Goal: Task Accomplishment & Management: Manage account settings

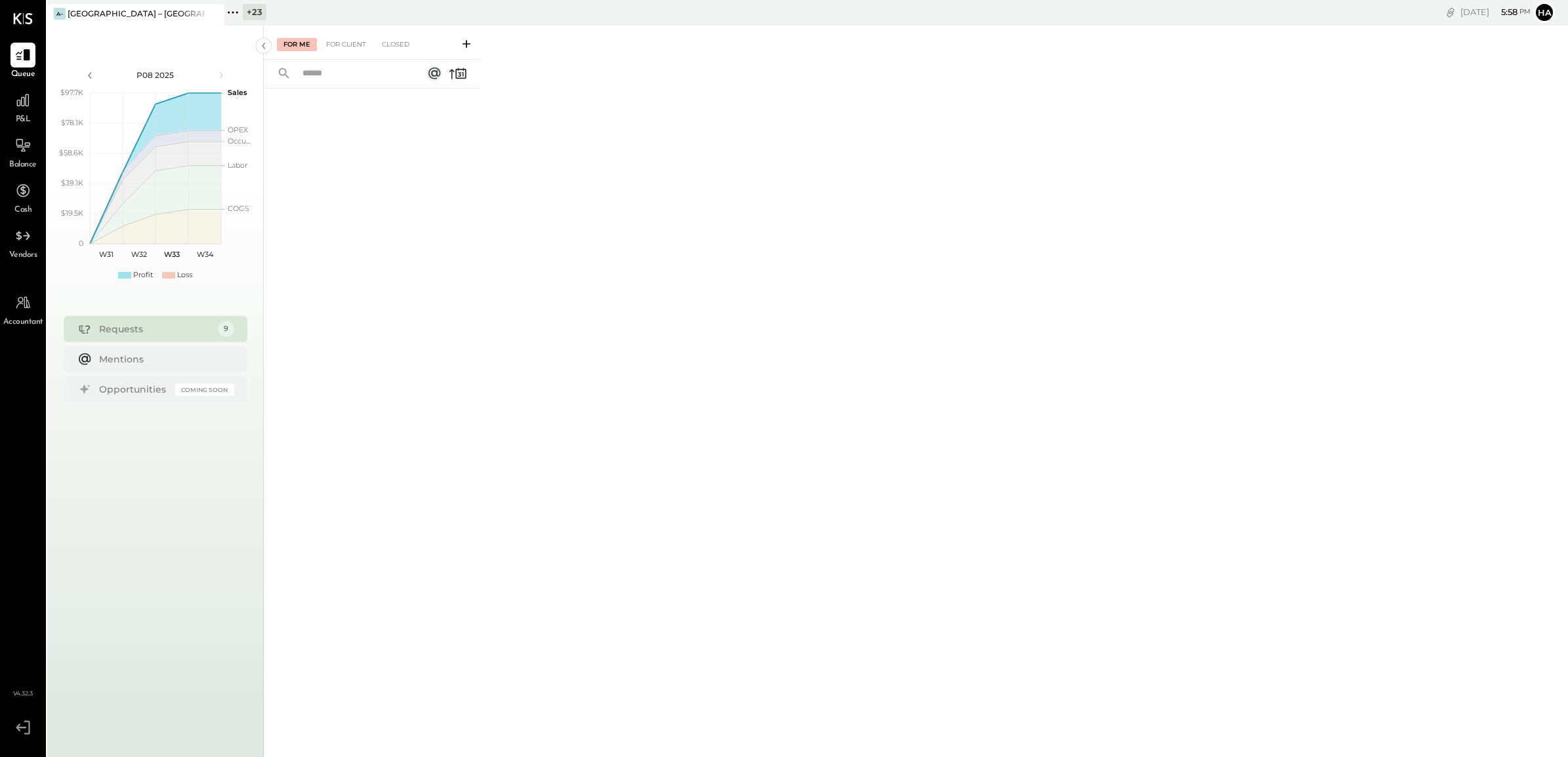
click at [250, 12] on div "+ 23" at bounding box center [254, 12] width 23 height 16
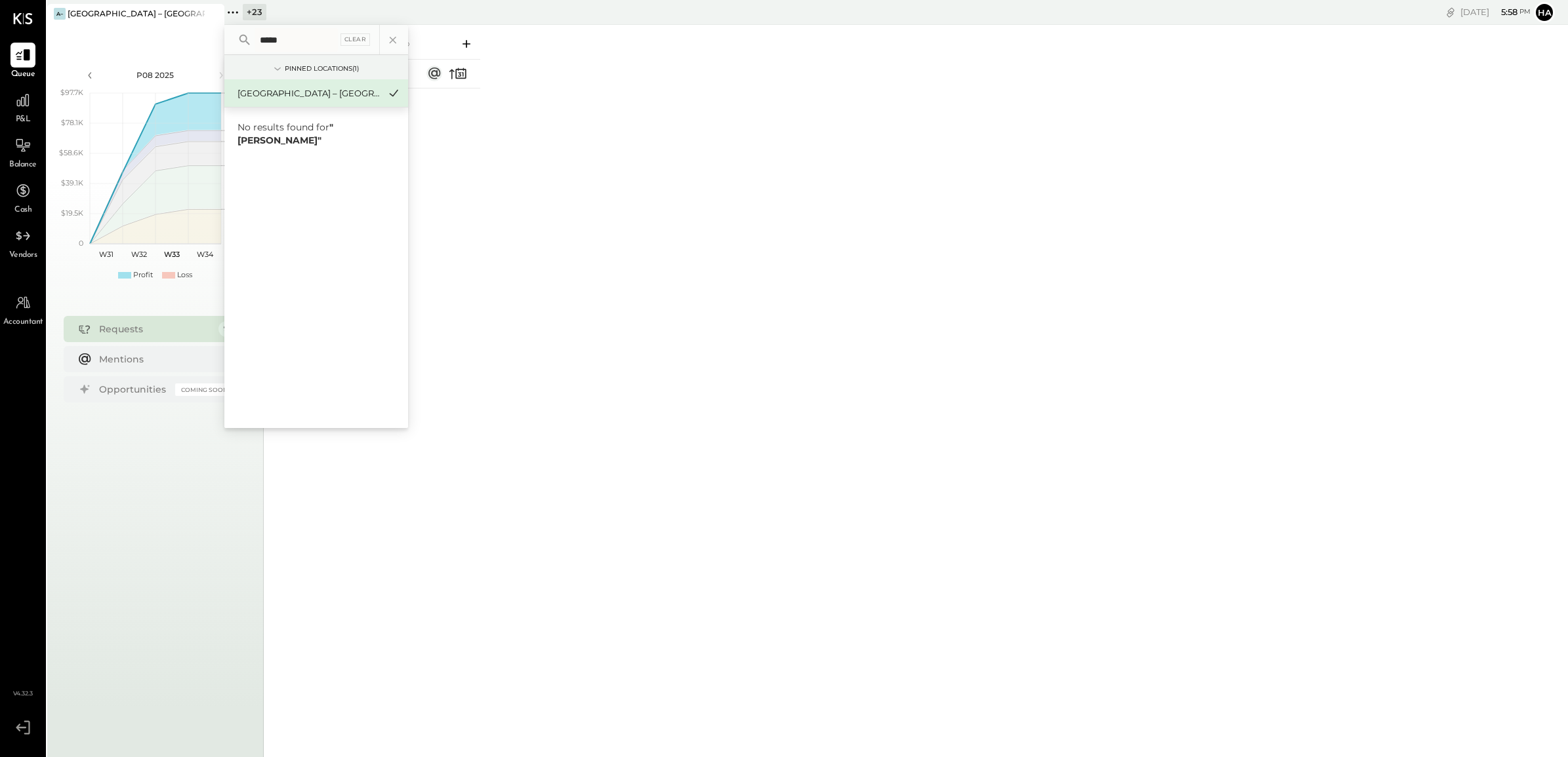
type input "******"
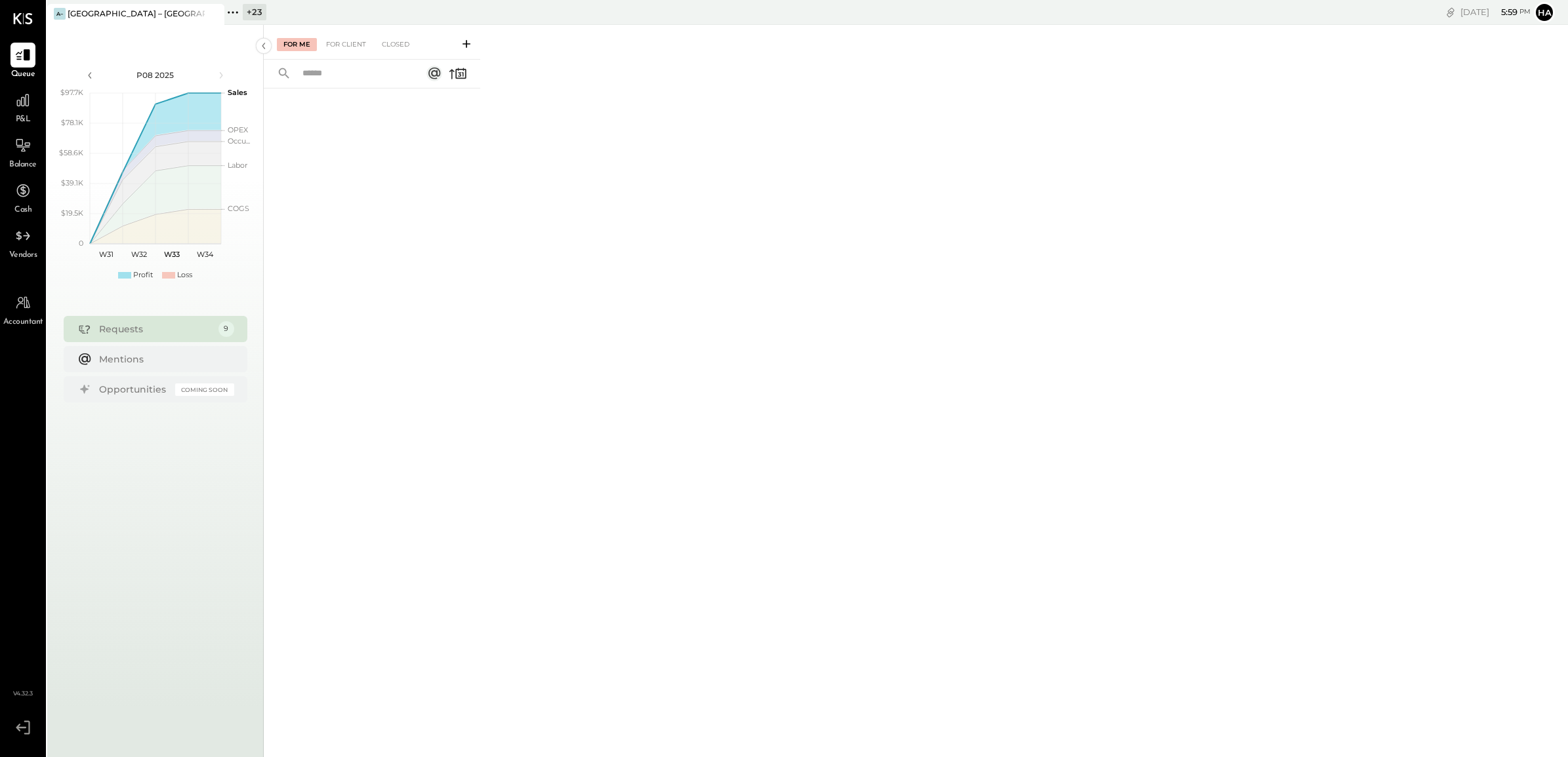
click at [573, 95] on div "For Me For Client Closed" at bounding box center [916, 389] width 1304 height 728
click at [126, 359] on div "Mentions" at bounding box center [163, 359] width 129 height 13
click at [129, 335] on div "Requests" at bounding box center [155, 329] width 113 height 13
click at [349, 46] on div "For Client" at bounding box center [346, 44] width 53 height 13
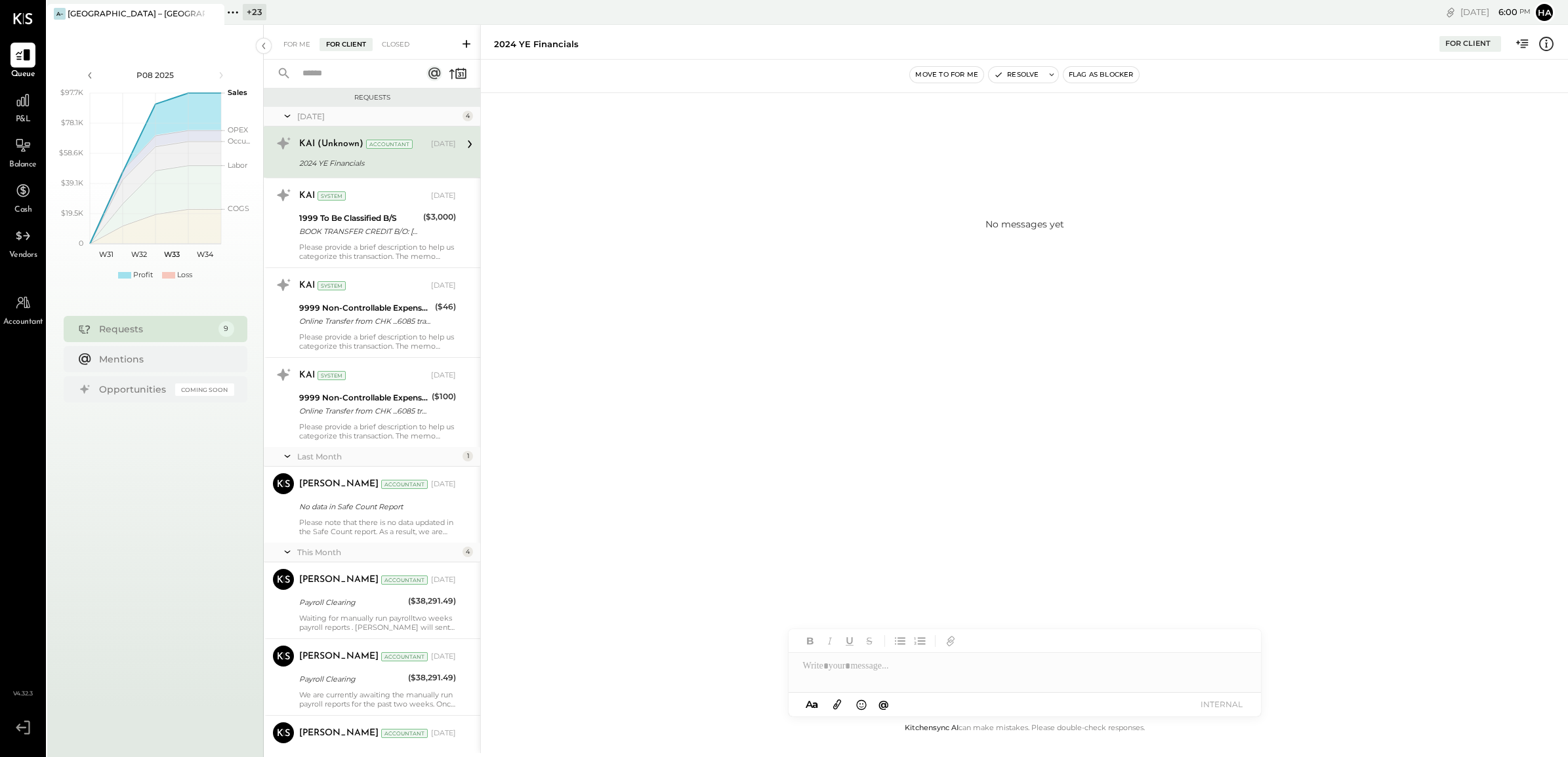
click at [287, 113] on icon at bounding box center [287, 116] width 13 height 33
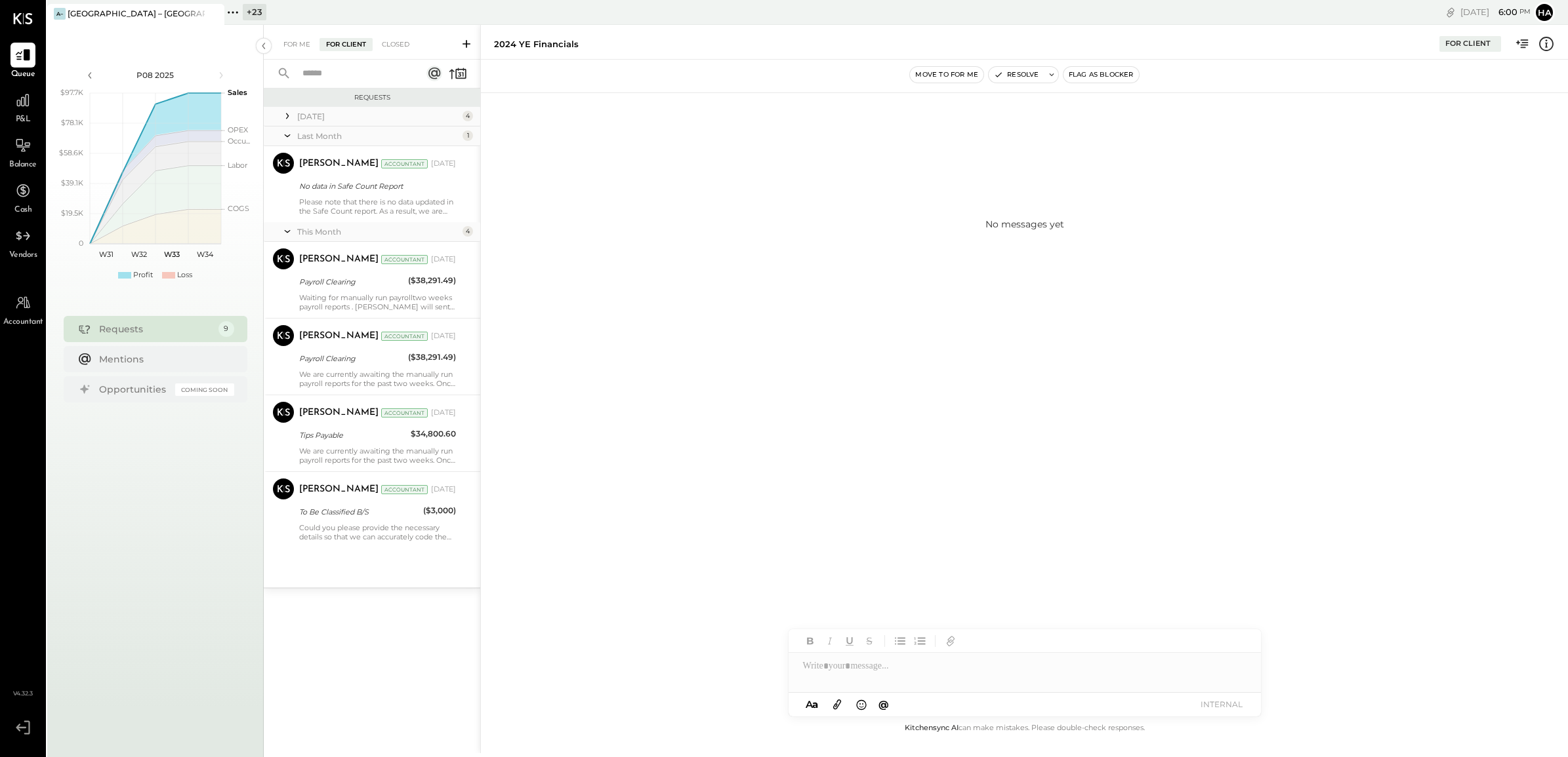
click at [287, 113] on icon at bounding box center [287, 115] width 13 height 13
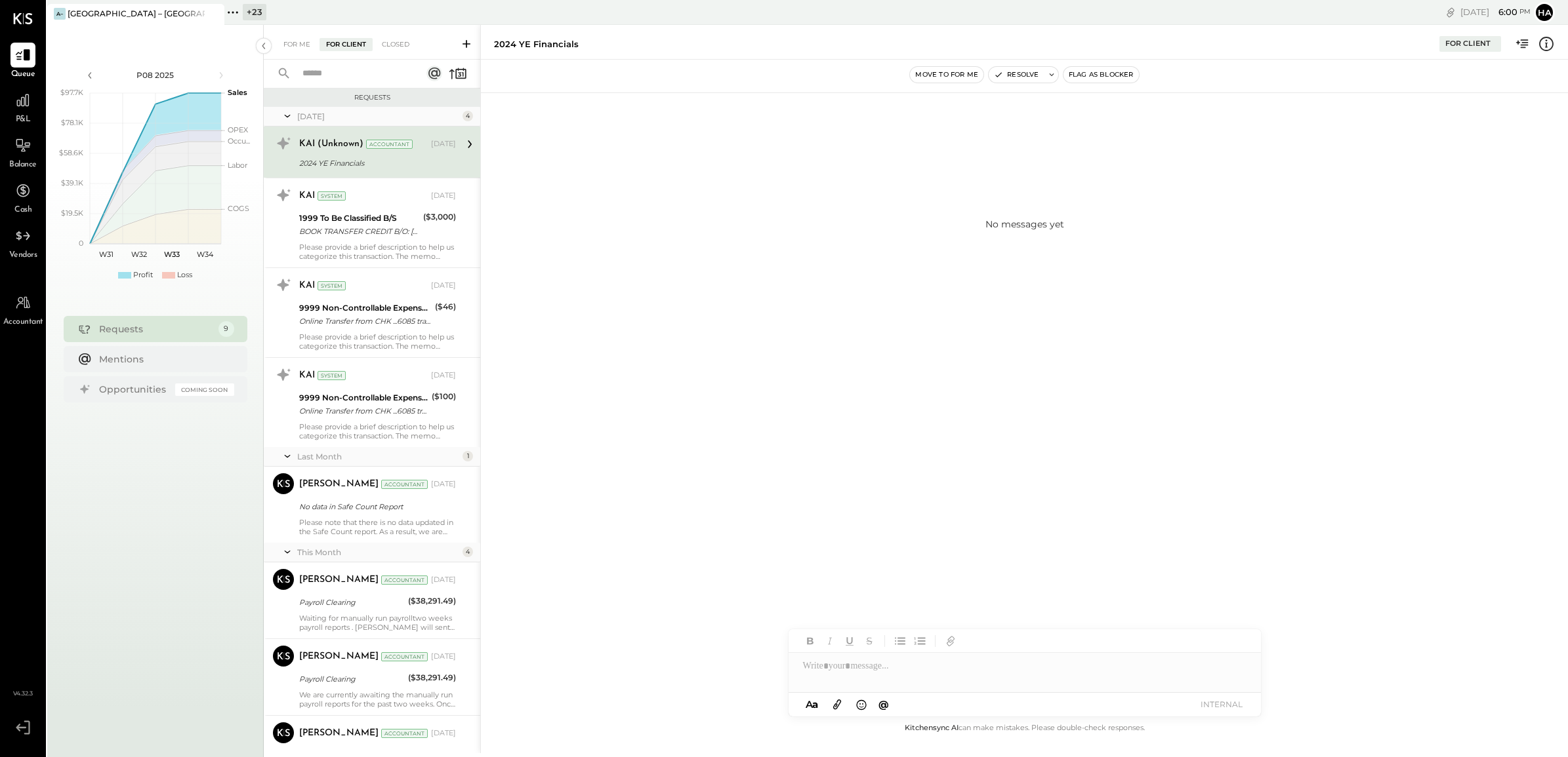
click at [287, 113] on icon at bounding box center [287, 116] width 13 height 33
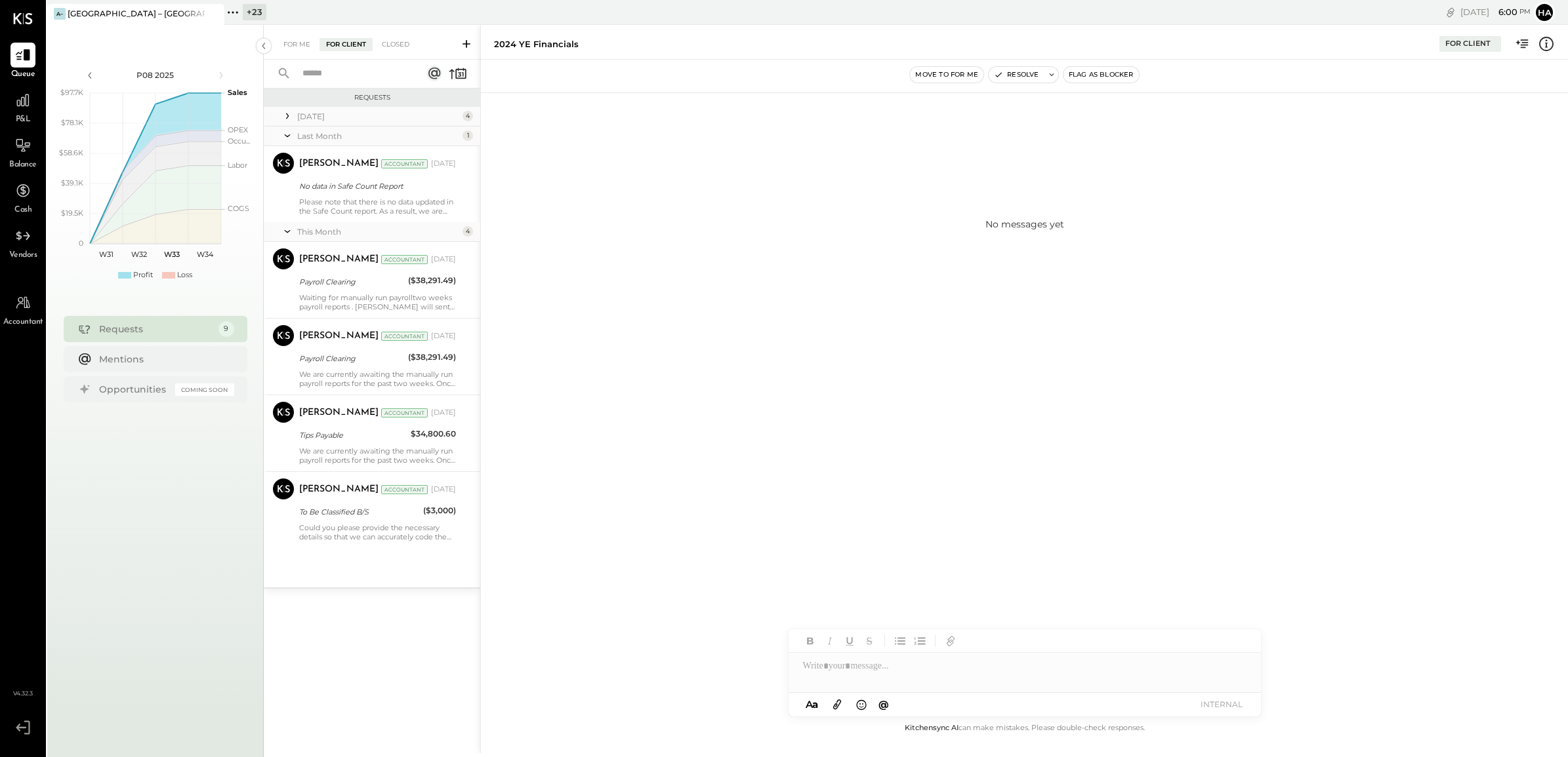
click at [289, 133] on icon at bounding box center [287, 136] width 13 height 33
click at [287, 150] on icon at bounding box center [287, 155] width 13 height 33
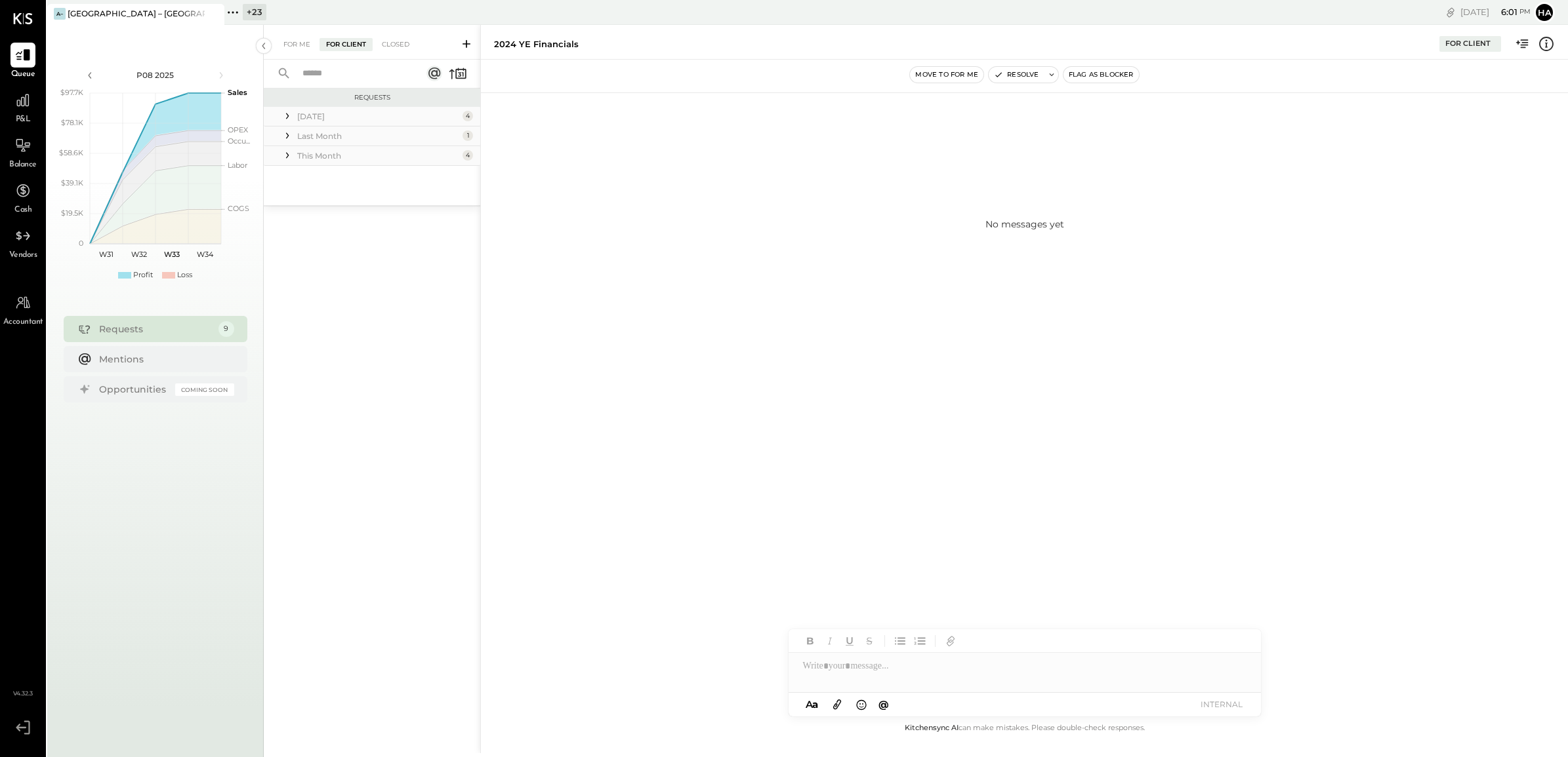
click at [352, 76] on input "text" at bounding box center [354, 74] width 119 height 22
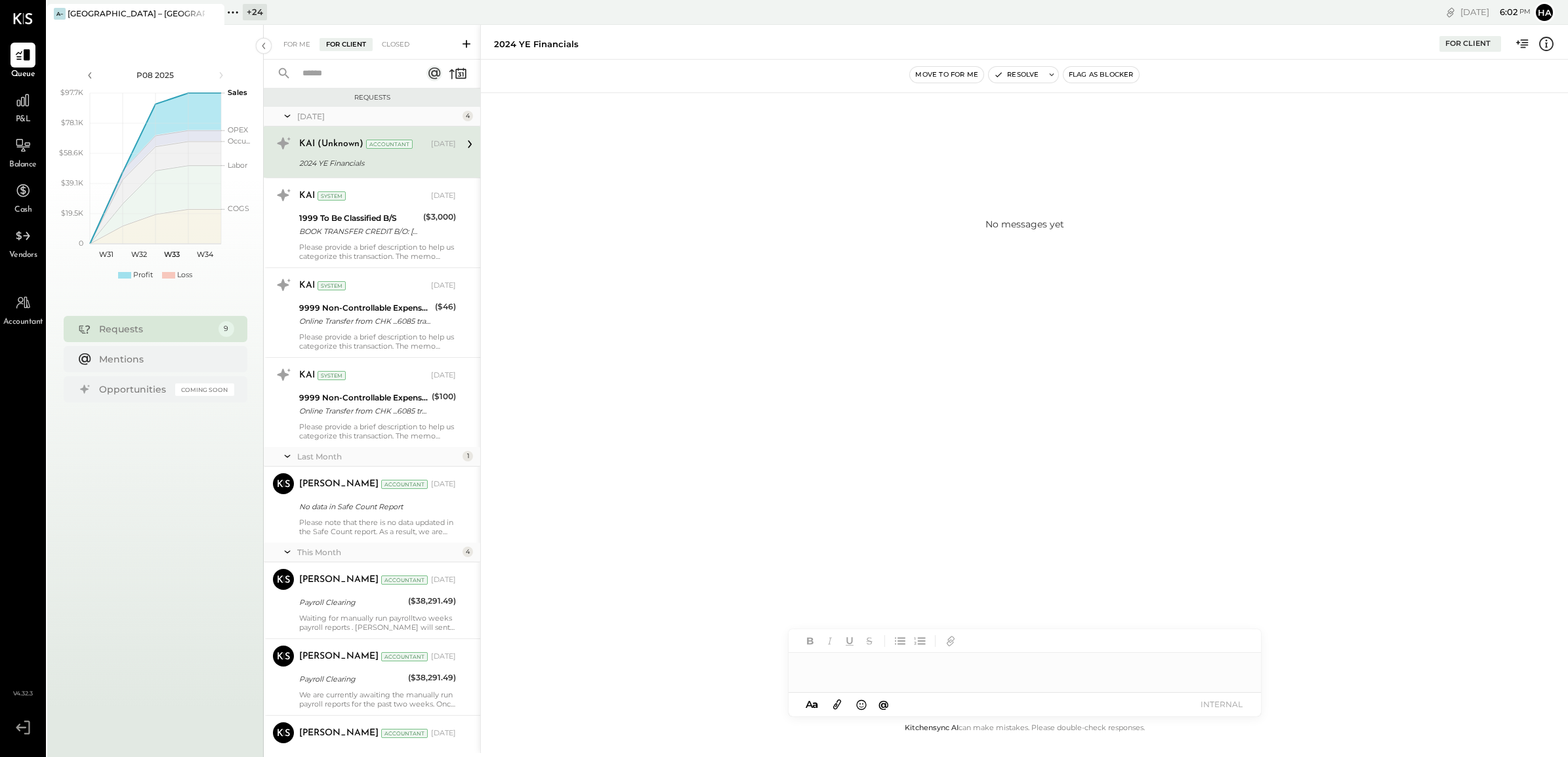
click at [253, 11] on div "+ 24" at bounding box center [254, 12] width 24 height 16
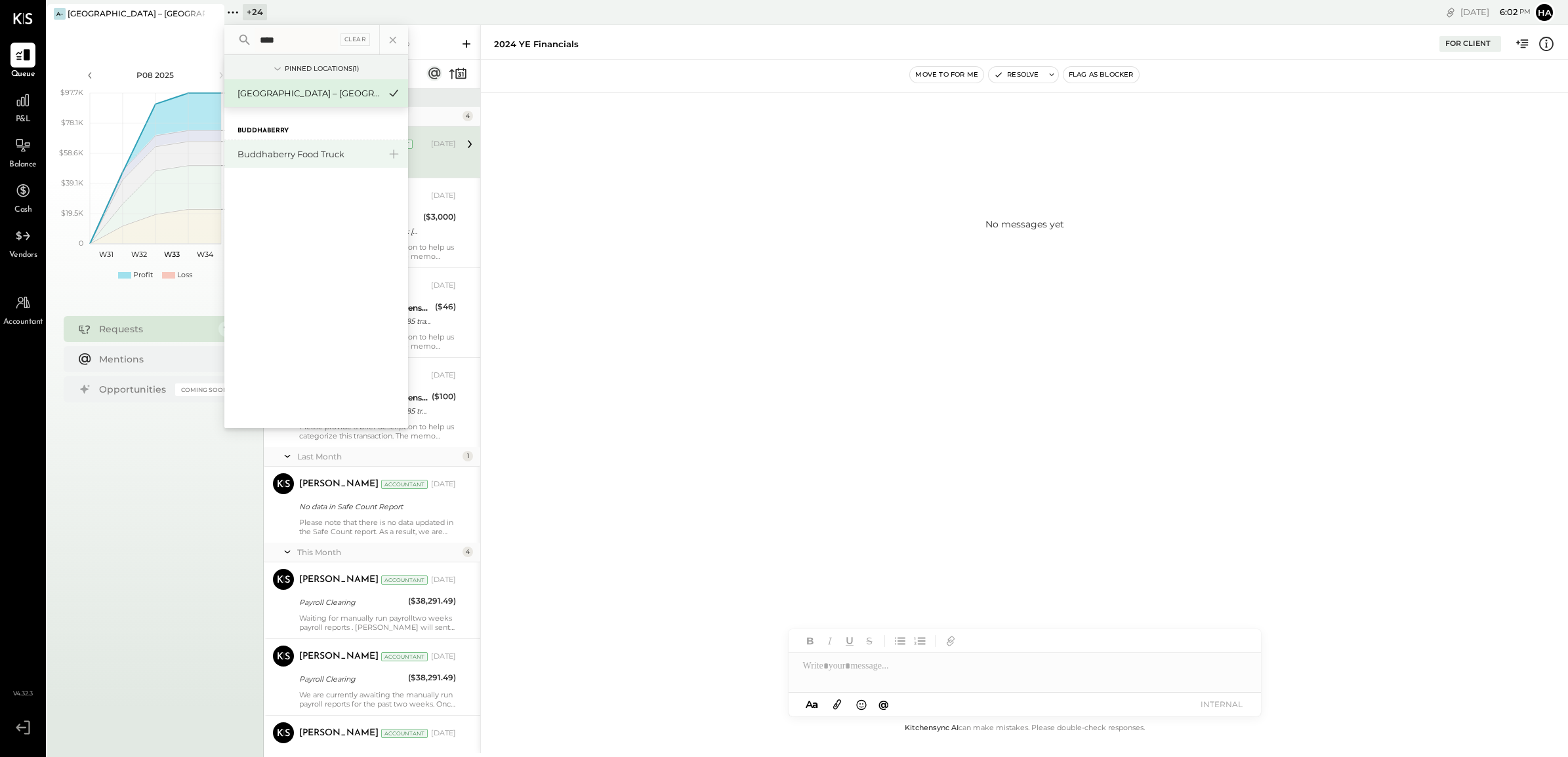
type input "****"
click at [290, 154] on div "Buddhaberry Food Truck" at bounding box center [308, 154] width 142 height 12
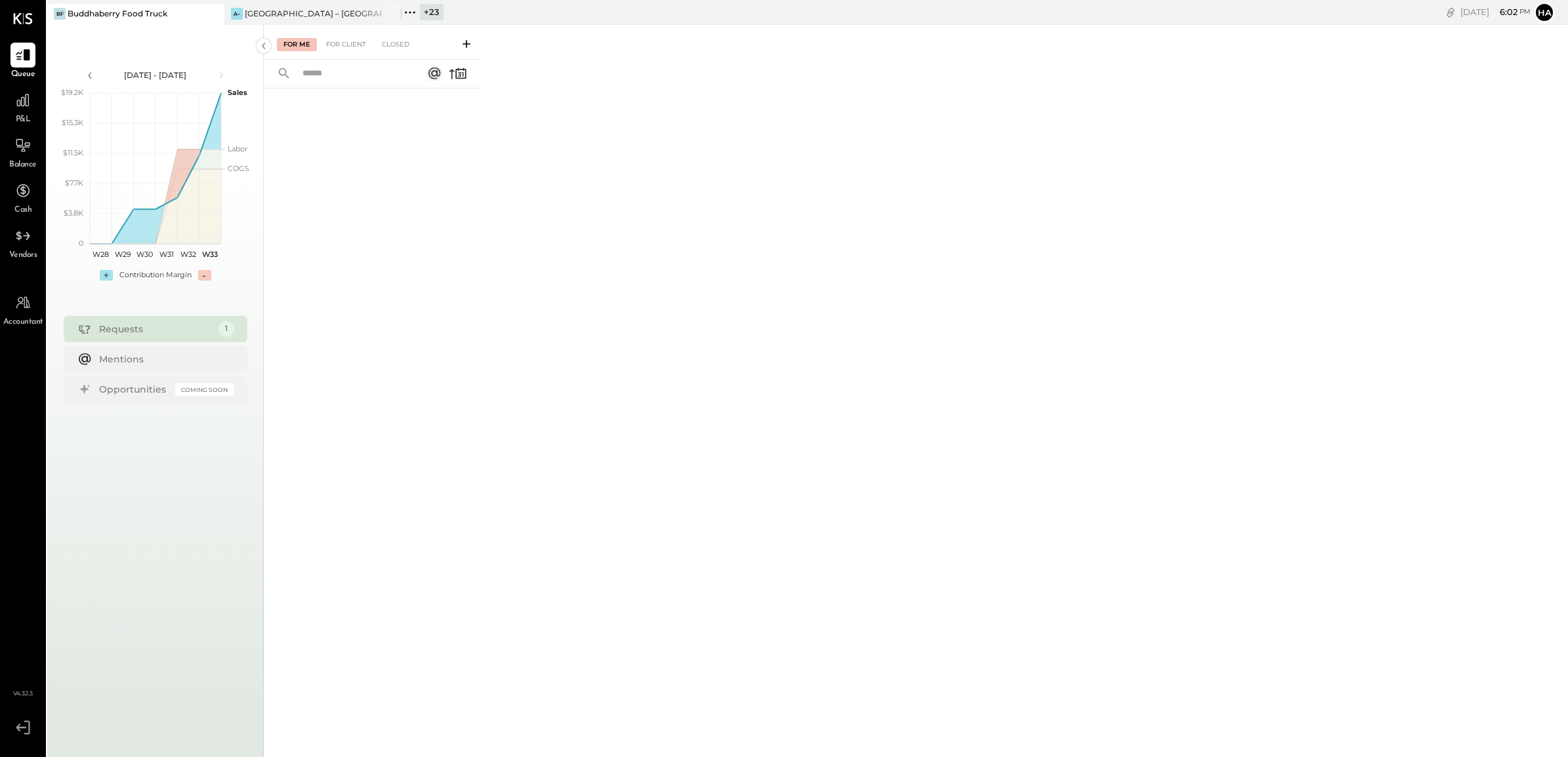
click at [137, 328] on div "Requests" at bounding box center [155, 329] width 113 height 13
click at [341, 44] on div "For Client" at bounding box center [346, 44] width 53 height 13
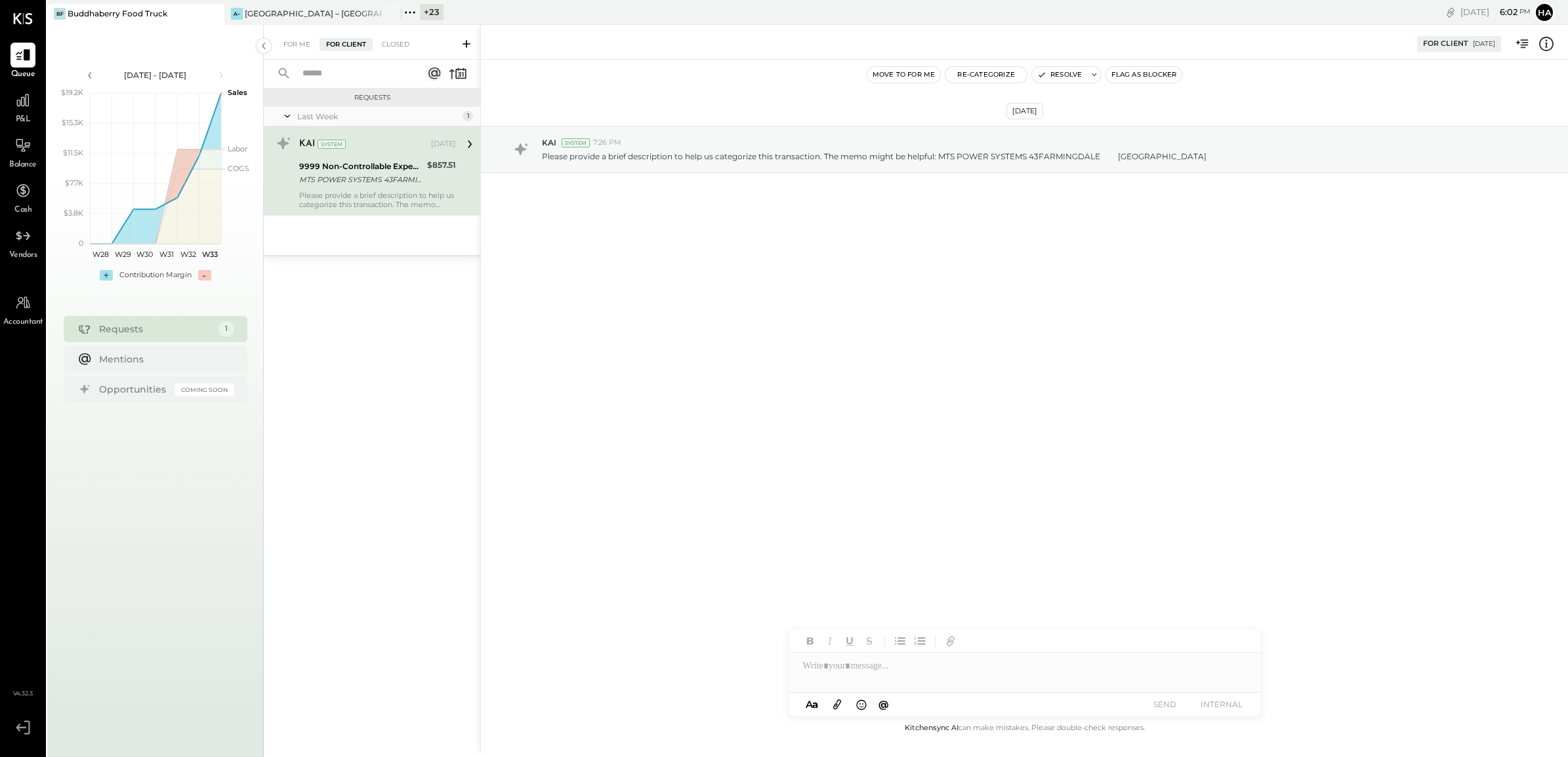
click at [372, 191] on div "Please provide a brief description to help us categorize this transaction. The …" at bounding box center [377, 200] width 157 height 19
click at [293, 44] on div "For Me" at bounding box center [296, 44] width 40 height 13
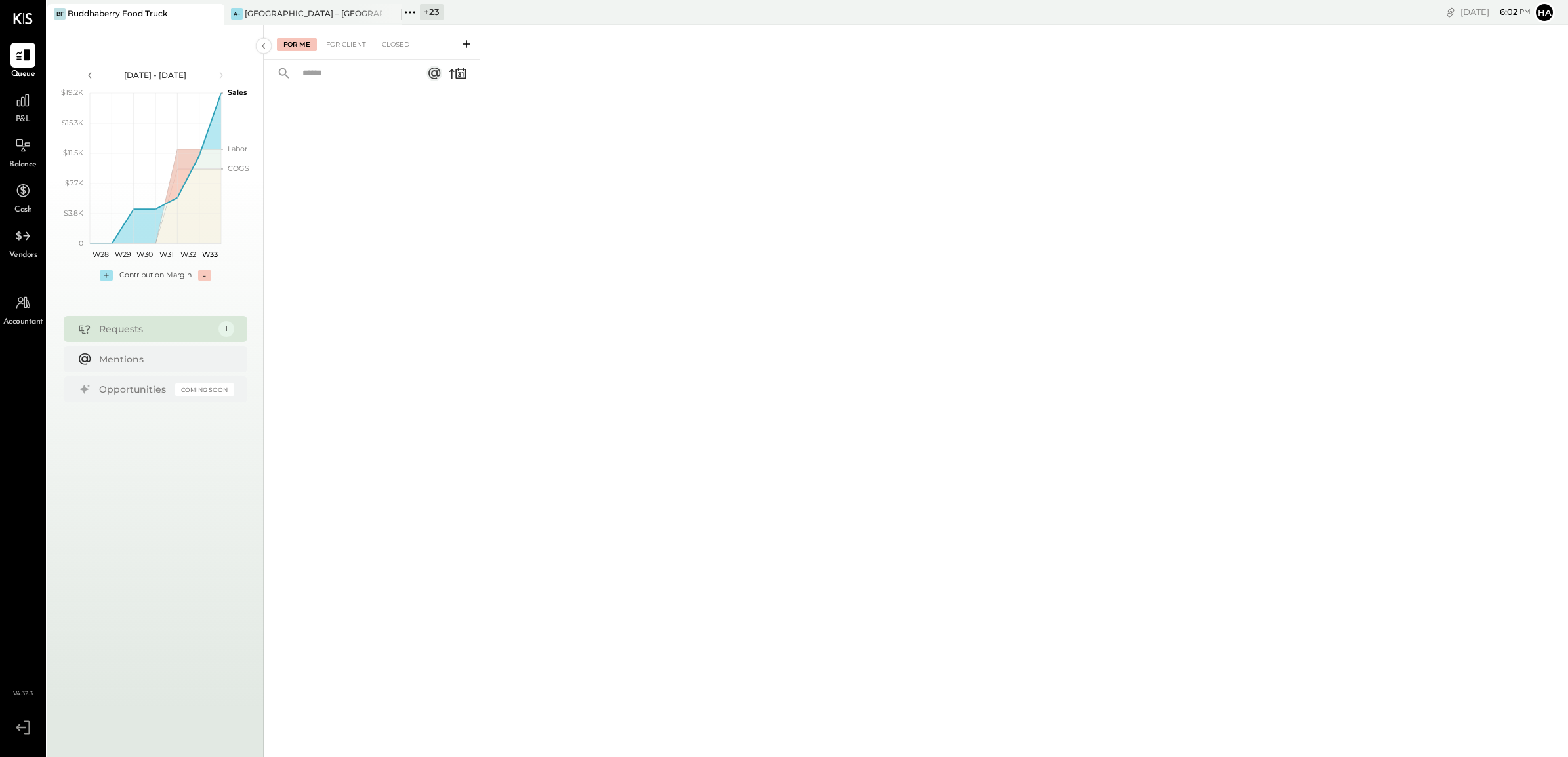
click at [177, 328] on div "Requests" at bounding box center [155, 329] width 113 height 13
click at [349, 43] on div "For Client" at bounding box center [346, 44] width 53 height 13
